Goal: Information Seeking & Learning: Find specific fact

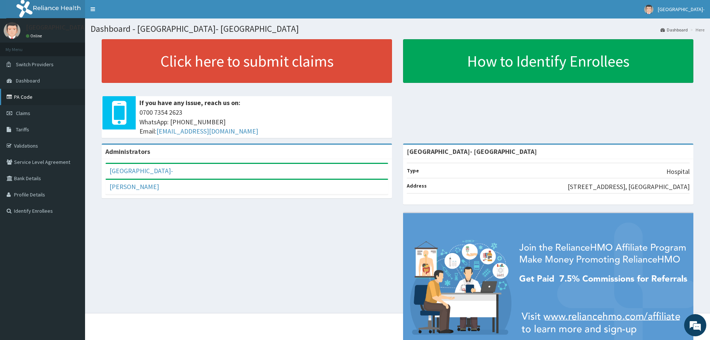
click at [24, 100] on link "PA Code" at bounding box center [42, 97] width 85 height 16
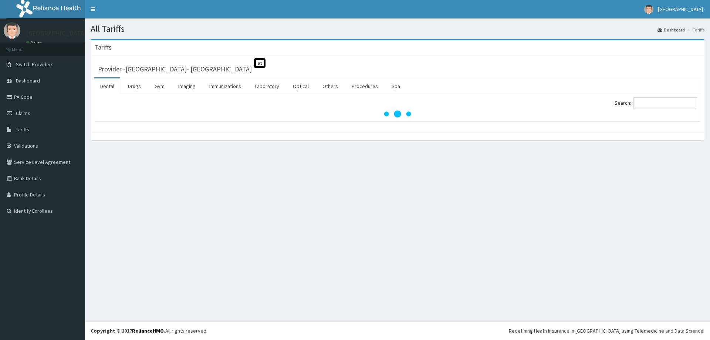
click at [648, 84] on ul "Dental Drugs Gym Imaging Immunizations Laboratory Optical Others Procedures Spa" at bounding box center [397, 85] width 607 height 16
click at [372, 90] on link "Procedures" at bounding box center [365, 86] width 38 height 16
click at [648, 102] on input "Search:" at bounding box center [666, 102] width 64 height 11
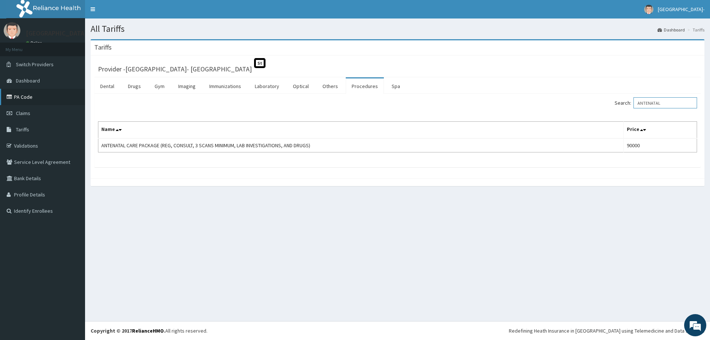
type input "ANTENATAL"
click at [31, 97] on link "PA Code" at bounding box center [42, 97] width 85 height 16
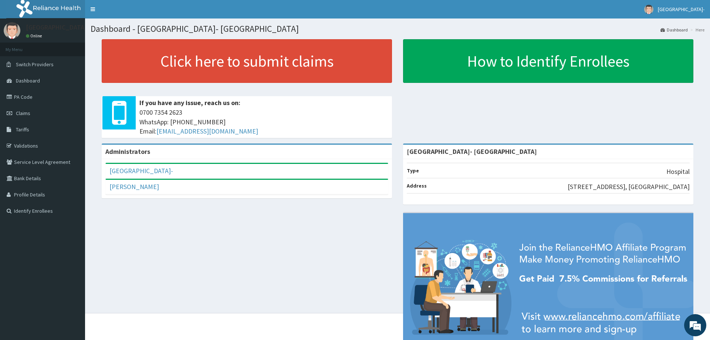
click at [47, 91] on link "PA Code" at bounding box center [42, 97] width 85 height 16
click at [54, 92] on link "PA Code" at bounding box center [42, 97] width 85 height 16
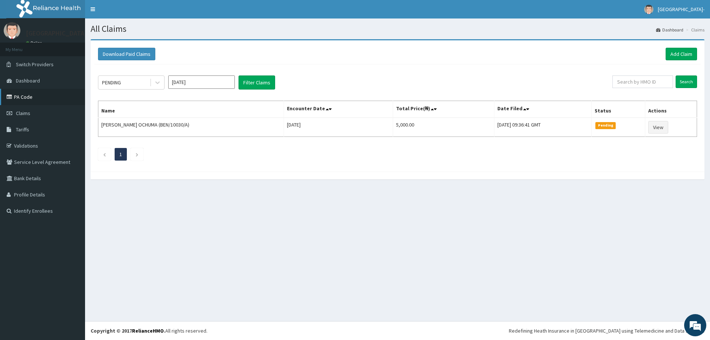
click at [25, 100] on link "PA Code" at bounding box center [42, 97] width 85 height 16
click at [27, 99] on link "PA Code" at bounding box center [42, 97] width 85 height 16
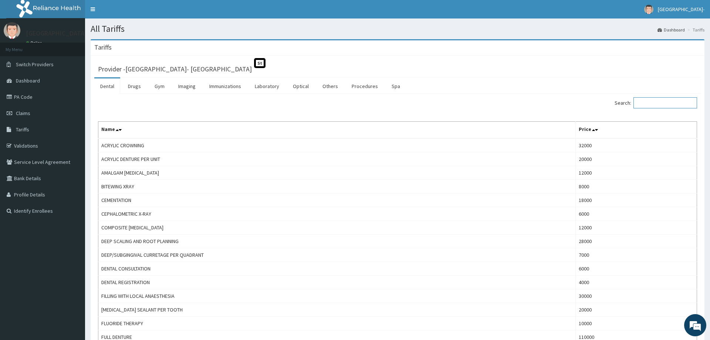
click at [655, 102] on input "Search:" at bounding box center [666, 102] width 64 height 11
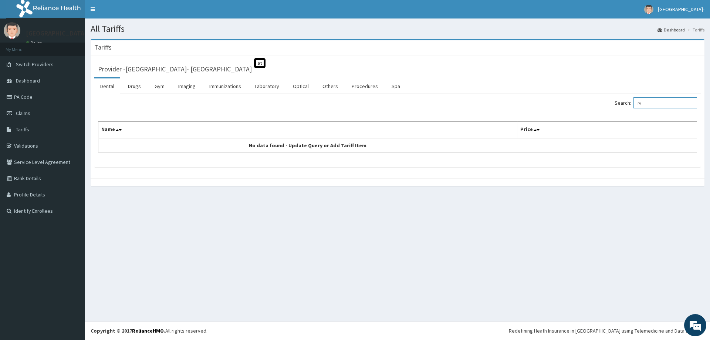
type input "rv"
click at [659, 103] on input "rv" at bounding box center [666, 102] width 64 height 11
click at [268, 85] on link "Laboratory" at bounding box center [267, 86] width 36 height 16
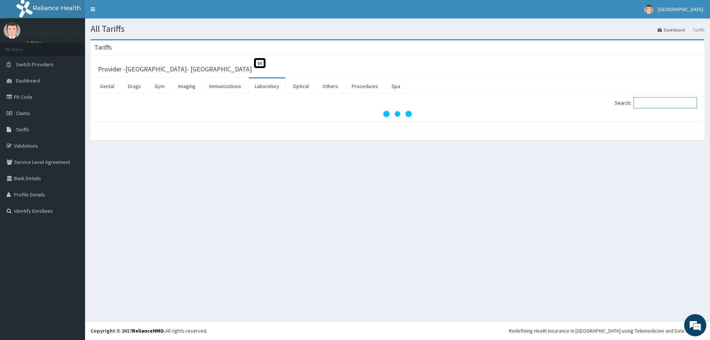
click at [653, 107] on input "Search:" at bounding box center [666, 102] width 64 height 11
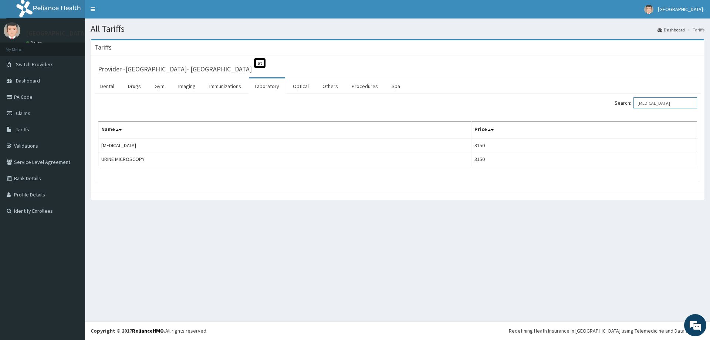
click at [666, 107] on input "URINALYSIS" at bounding box center [666, 102] width 64 height 11
type input "U"
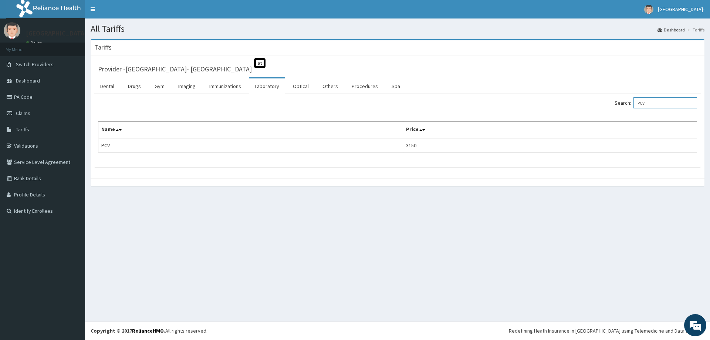
click at [666, 103] on input "PCV" at bounding box center [666, 102] width 64 height 11
click at [658, 107] on input "PCV" at bounding box center [666, 102] width 64 height 11
type input "P"
type input "B"
drag, startPoint x: 507, startPoint y: 242, endPoint x: 577, endPoint y: 115, distance: 144.5
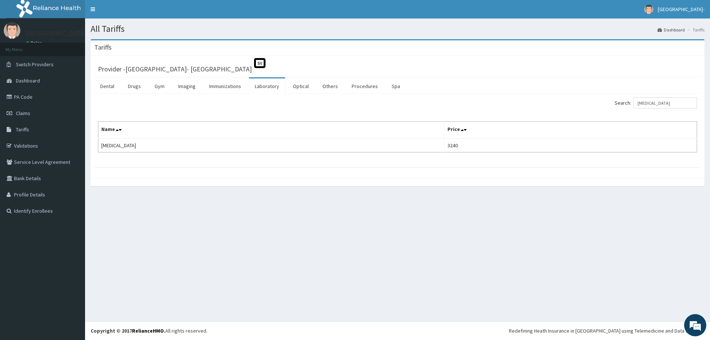
click at [507, 240] on div "All Tariffs Dashboard Tariffs Tariffs Provider - Redeemers Health centre- ibada…" at bounding box center [397, 169] width 625 height 303
click at [677, 108] on input "GENOTYPE" at bounding box center [666, 102] width 64 height 11
type input "G"
type input "V"
type input "R"
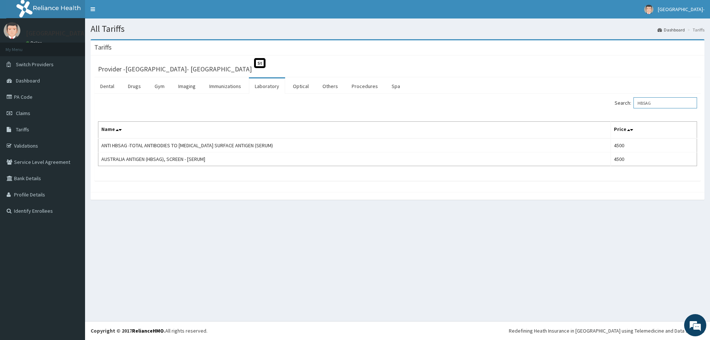
click at [677, 107] on input "HBSAG" at bounding box center [666, 102] width 64 height 11
type input "H"
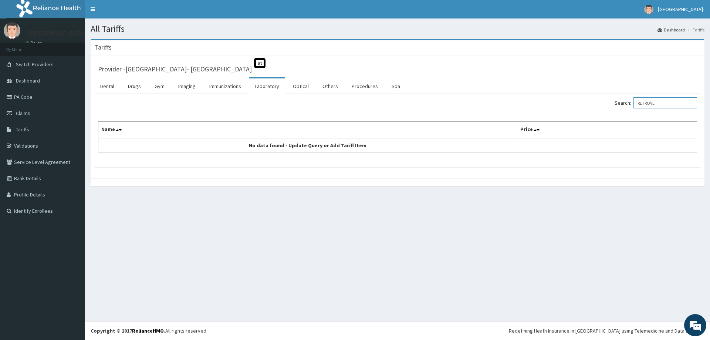
type input "RETROVE"
click at [710, 82] on div "Tariffs Provider - Redeemers Health centre- ibadan St Dental Drugs Gym Imaging …" at bounding box center [397, 116] width 625 height 154
